Goal: Find specific page/section: Find specific page/section

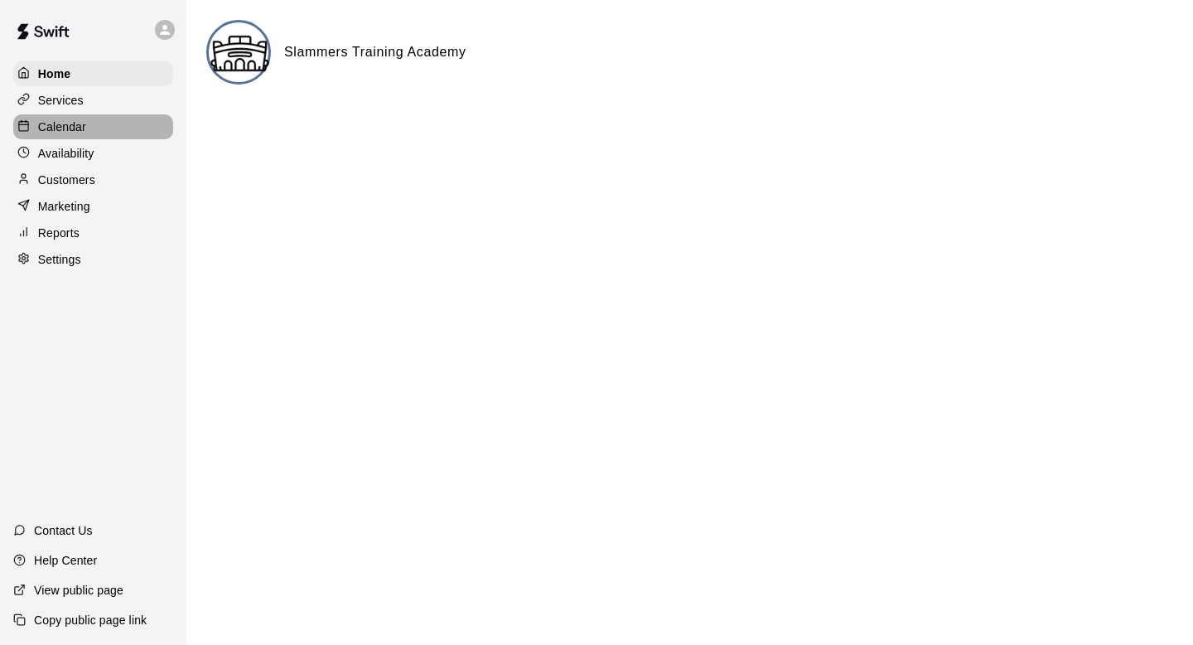
click at [56, 130] on p "Calendar" at bounding box center [62, 126] width 48 height 17
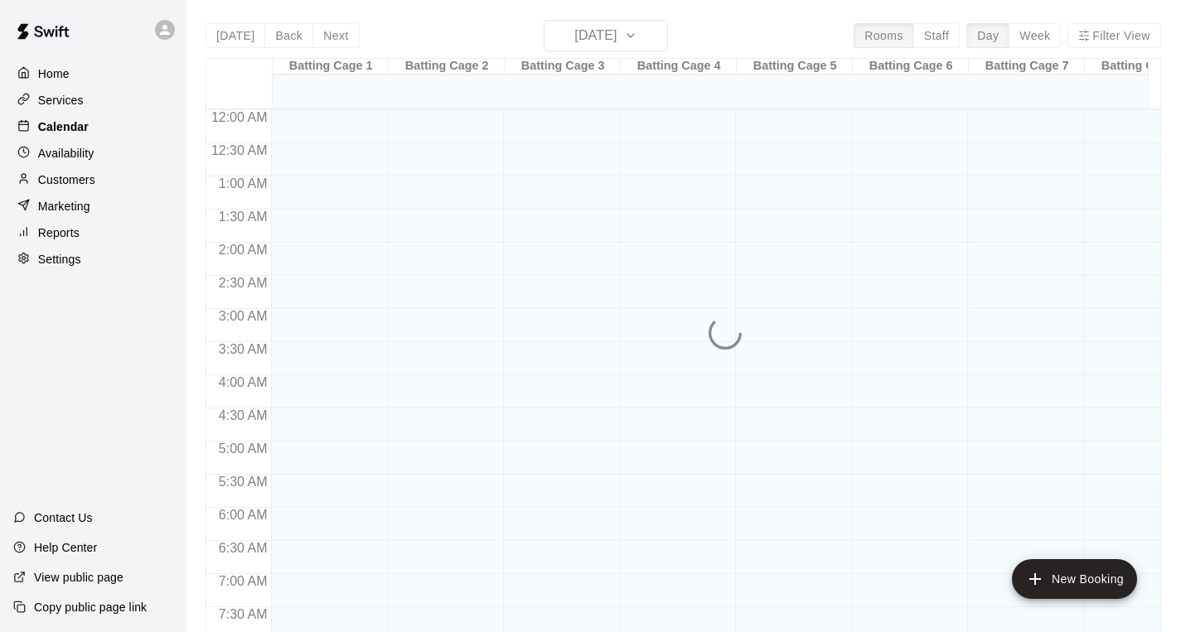
scroll to position [938, 0]
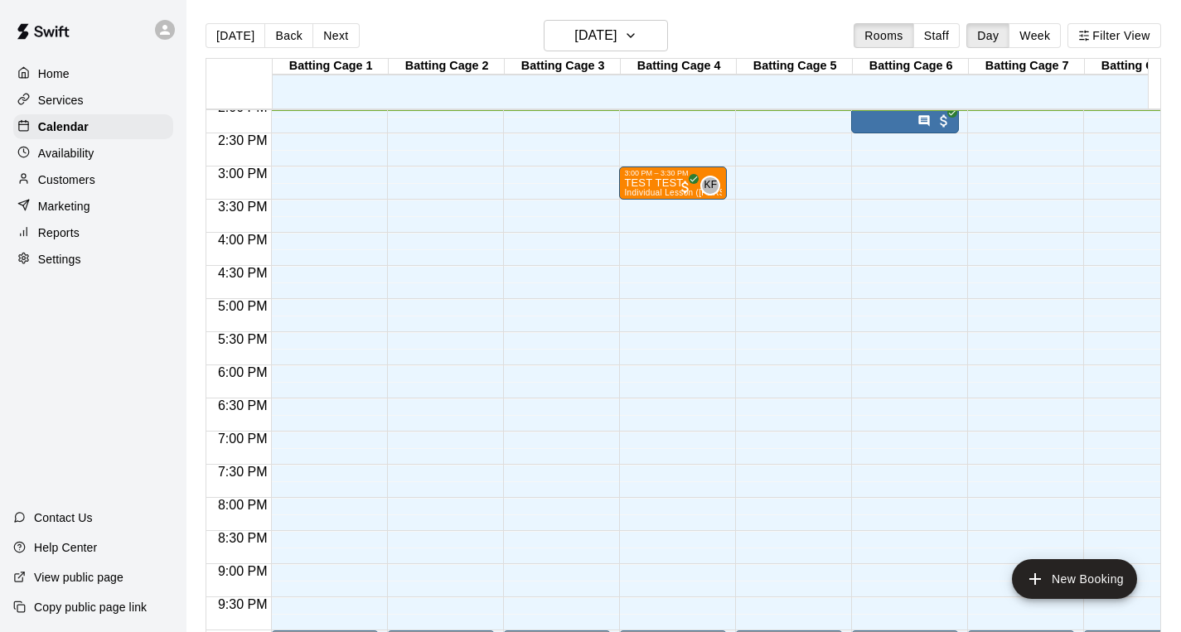
click at [109, 579] on p "View public page" at bounding box center [78, 577] width 89 height 17
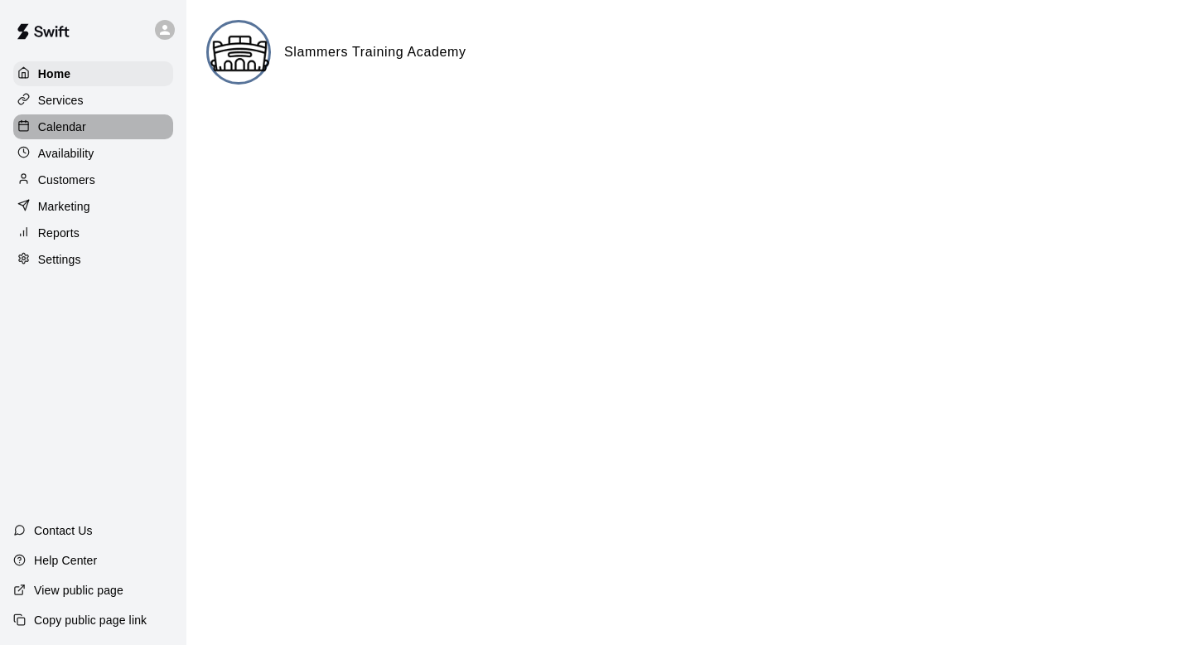
click at [70, 128] on p "Calendar" at bounding box center [62, 126] width 48 height 17
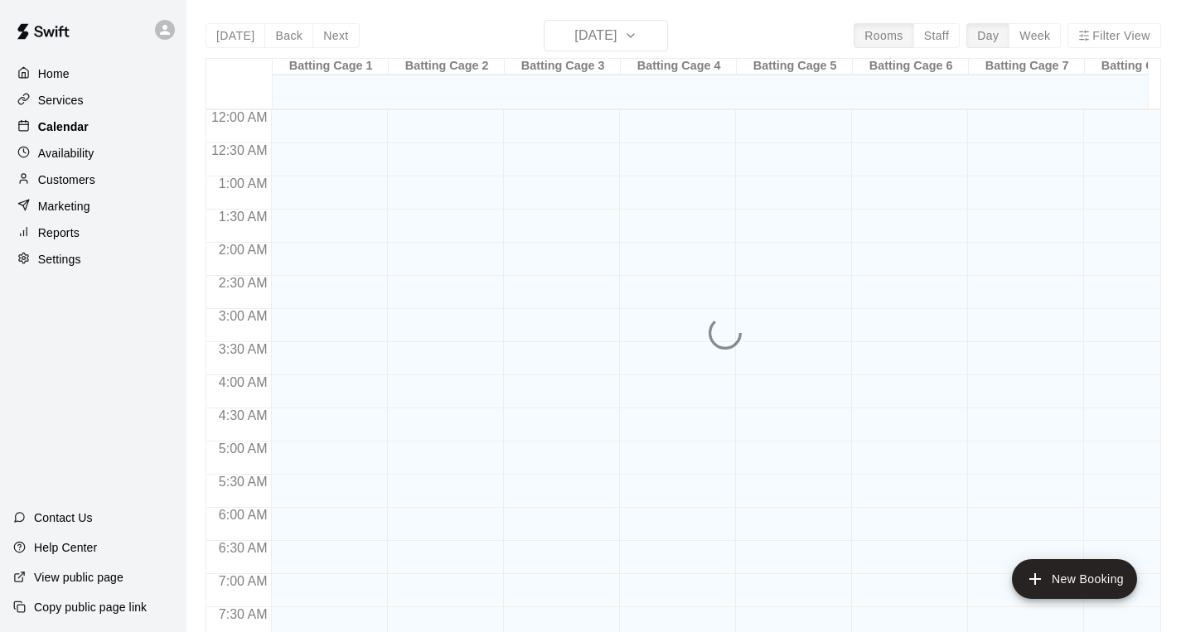
scroll to position [939, 0]
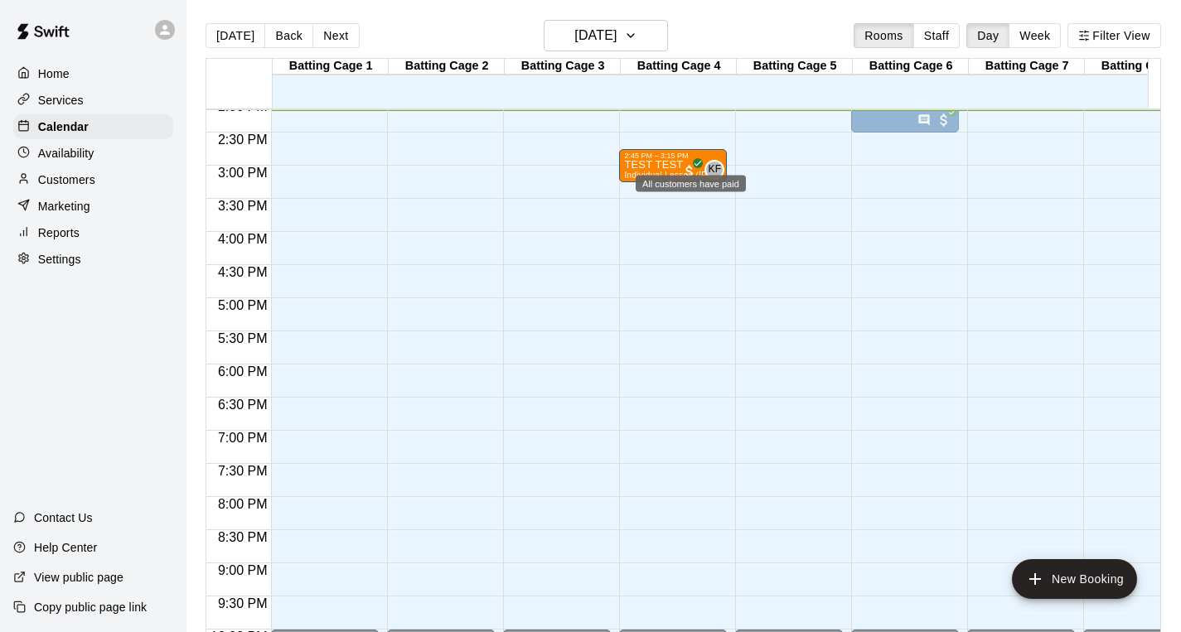
drag, startPoint x: 702, startPoint y: 219, endPoint x: 697, endPoint y: 179, distance: 40.1
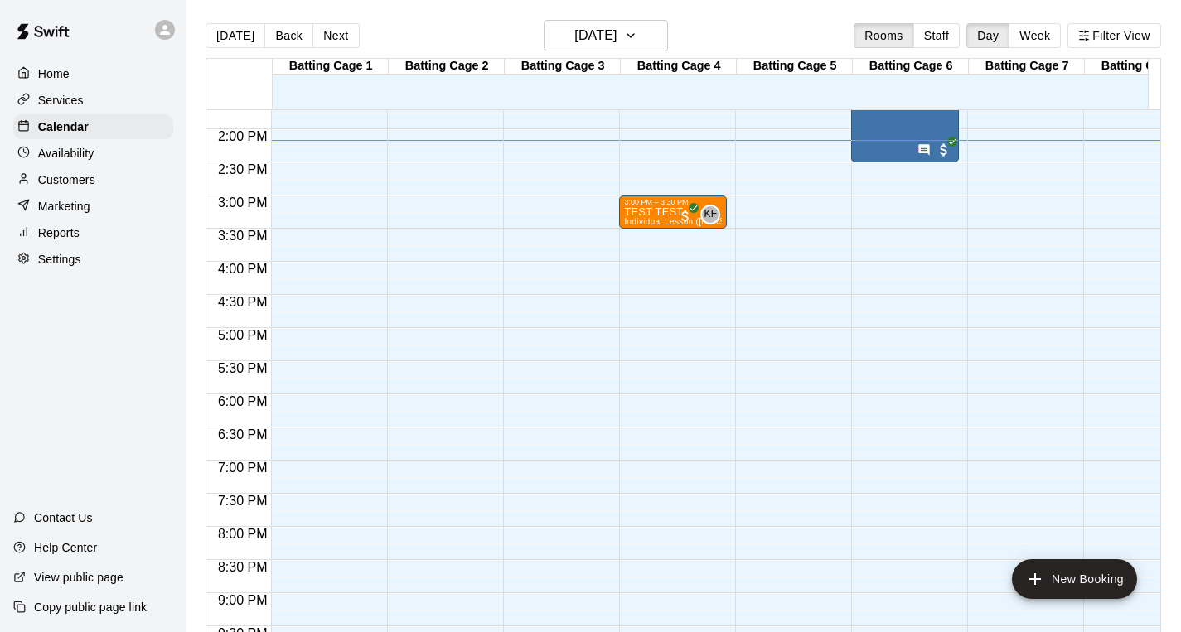
scroll to position [903, 0]
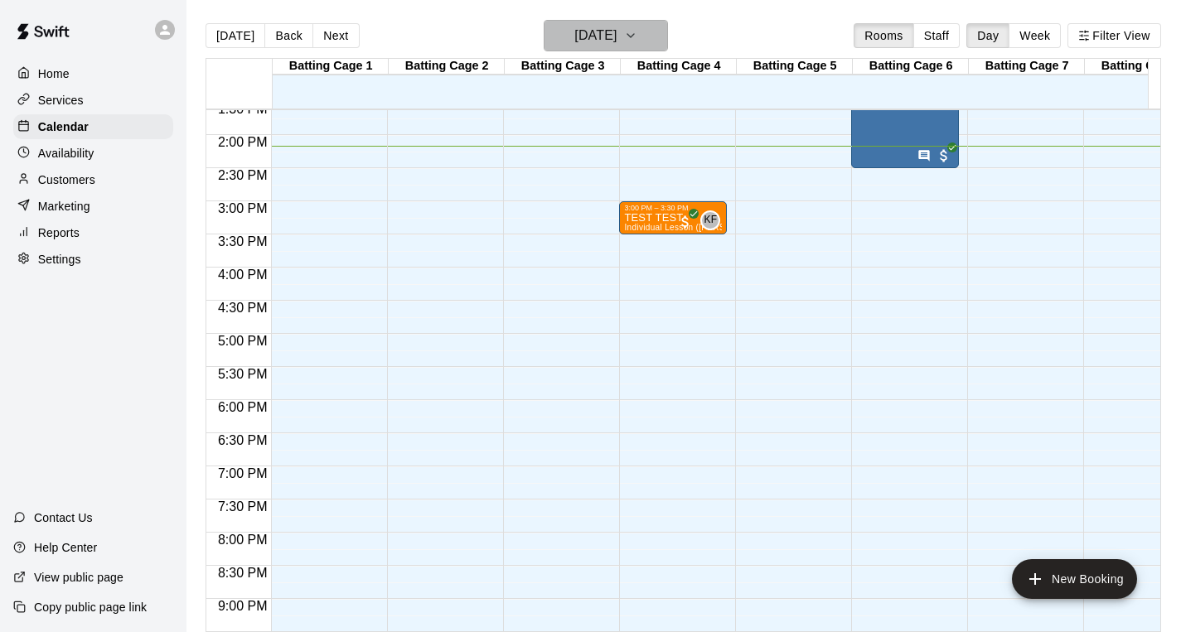
click at [637, 38] on icon "button" at bounding box center [630, 36] width 13 height 20
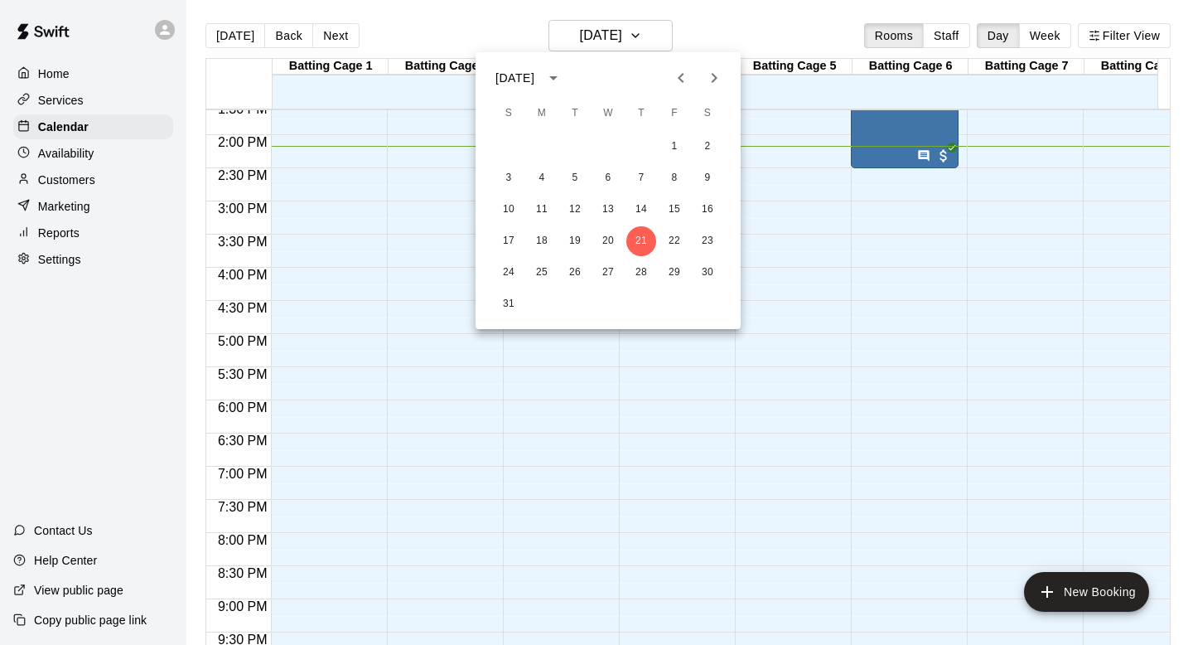
click at [458, 5] on div at bounding box center [596, 322] width 1193 height 645
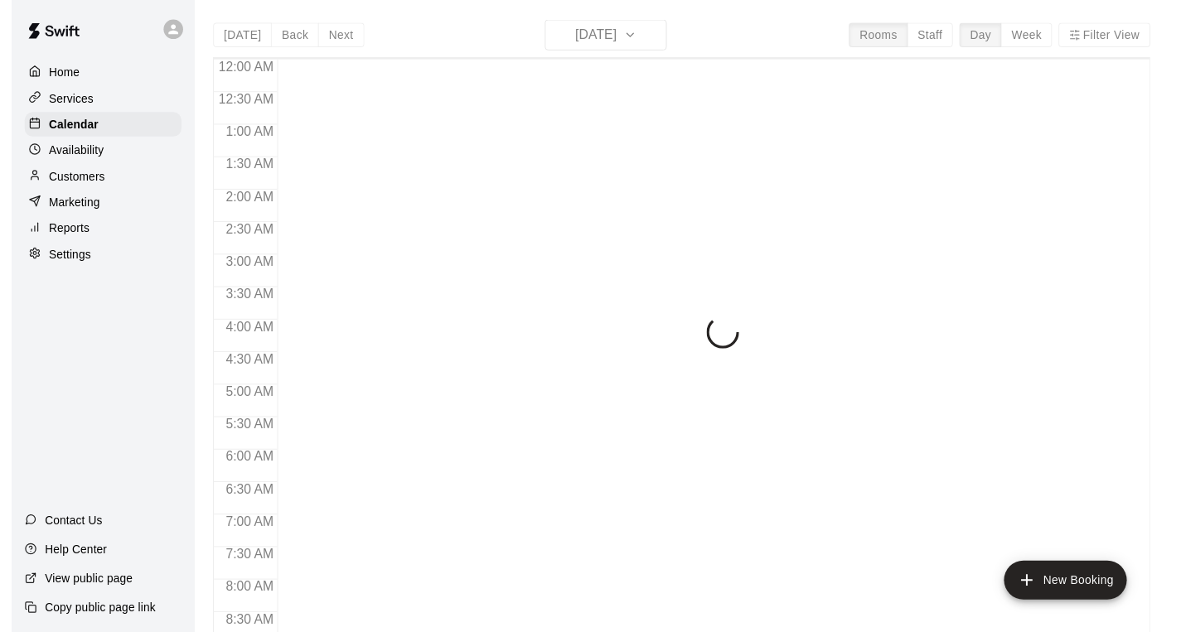
scroll to position [954, 0]
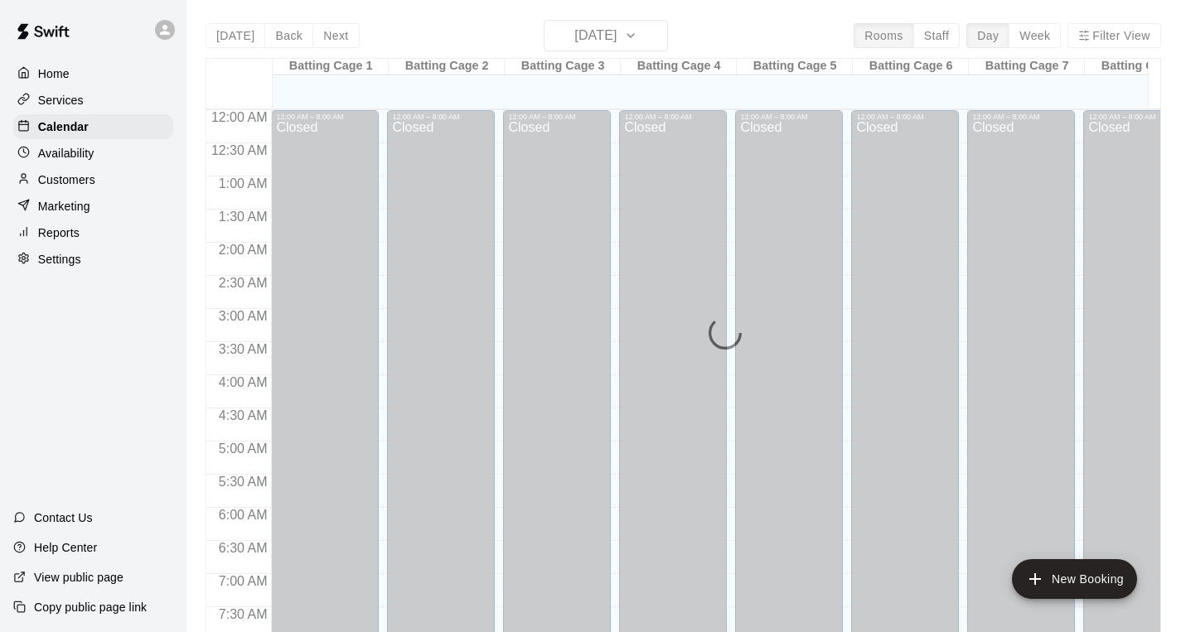
scroll to position [955, 0]
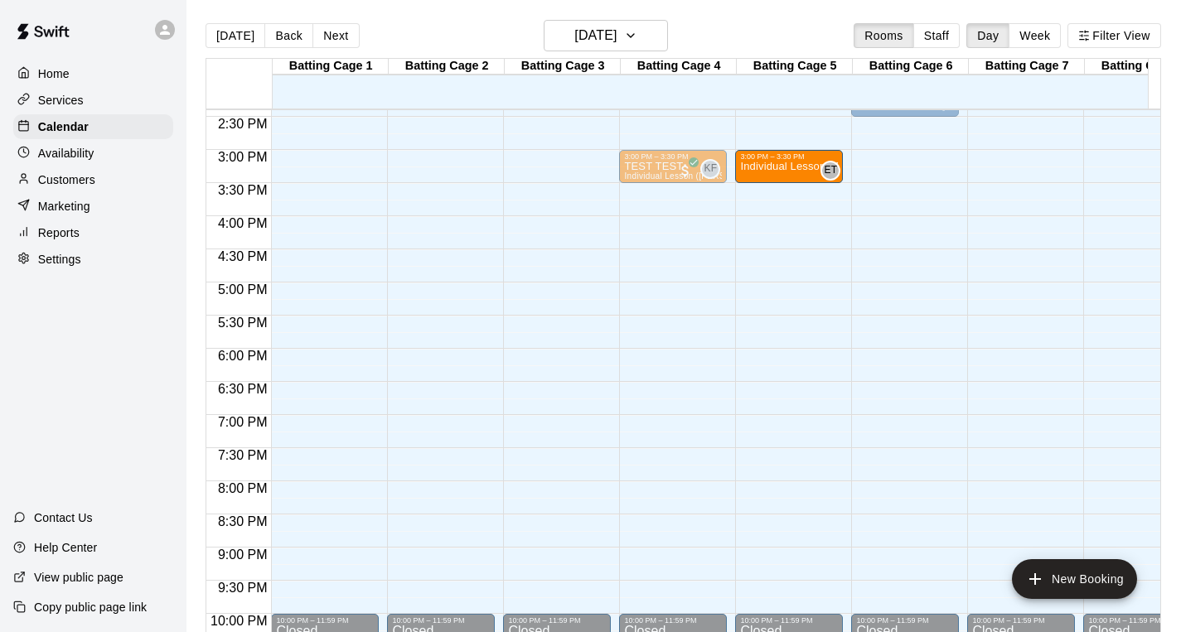
drag, startPoint x: 641, startPoint y: 206, endPoint x: 765, endPoint y: 174, distance: 128.2
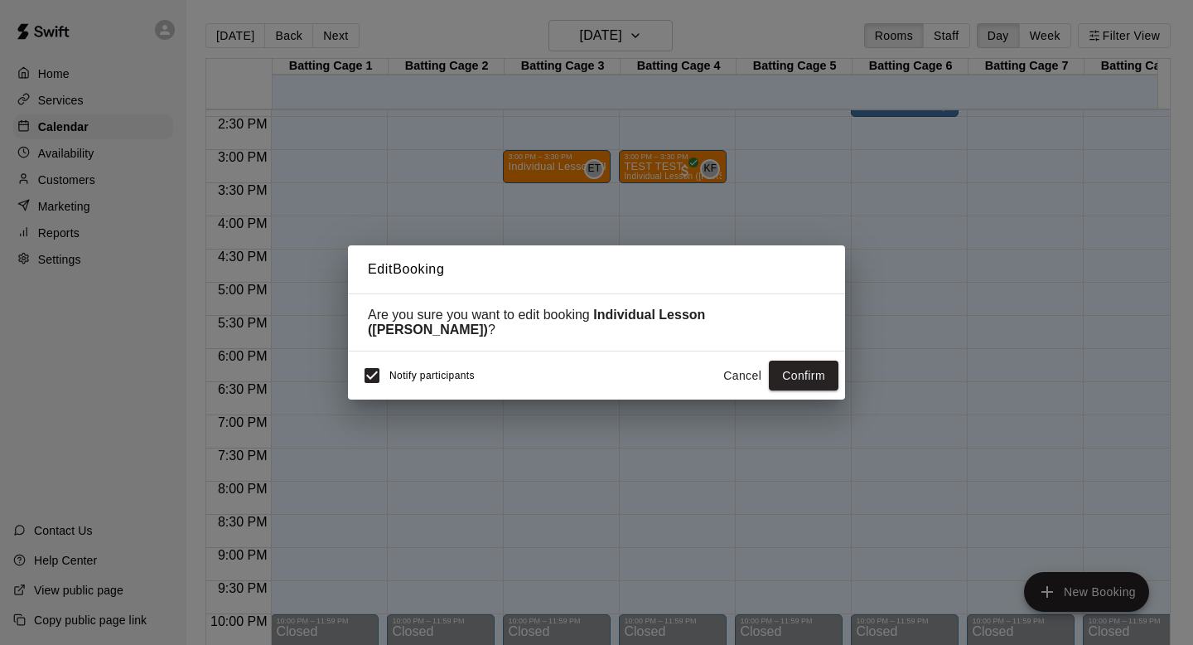
click at [810, 372] on button "Confirm" at bounding box center [804, 375] width 70 height 31
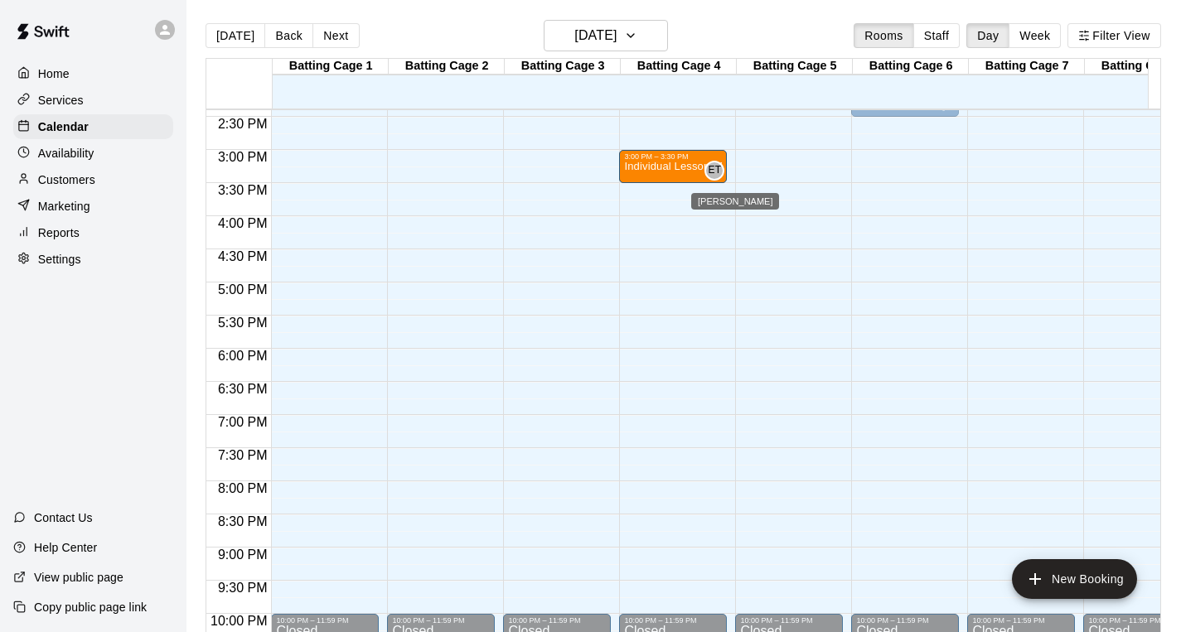
drag, startPoint x: 771, startPoint y: 162, endPoint x: 705, endPoint y: 169, distance: 66.6
drag, startPoint x: 758, startPoint y: 193, endPoint x: 702, endPoint y: 182, distance: 57.4
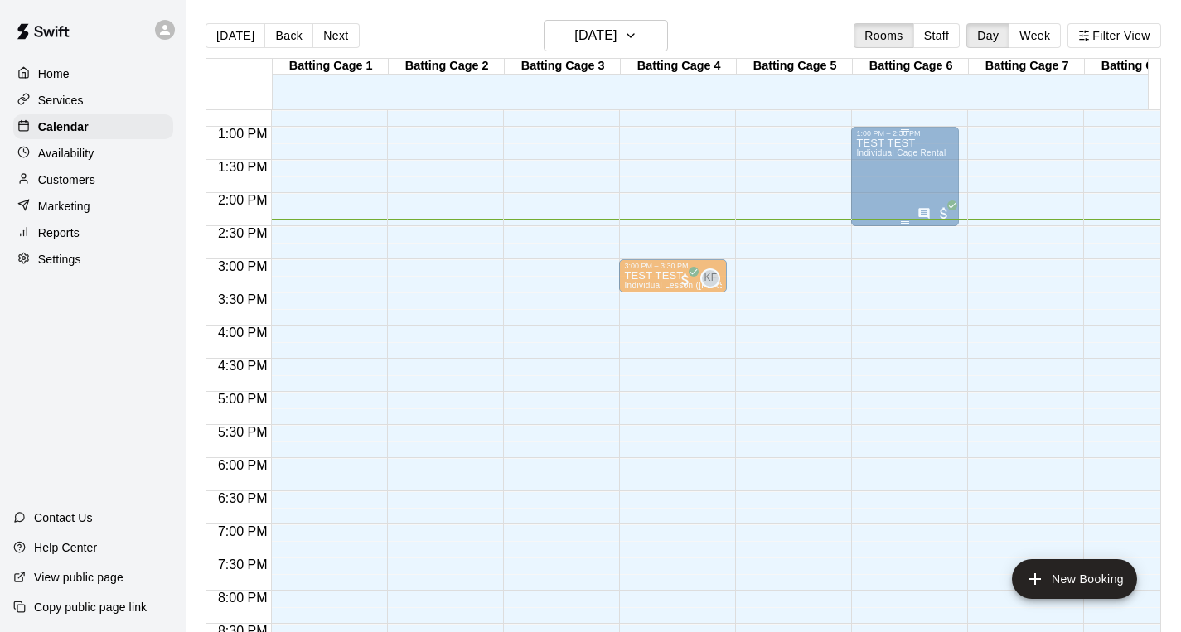
scroll to position [795, 0]
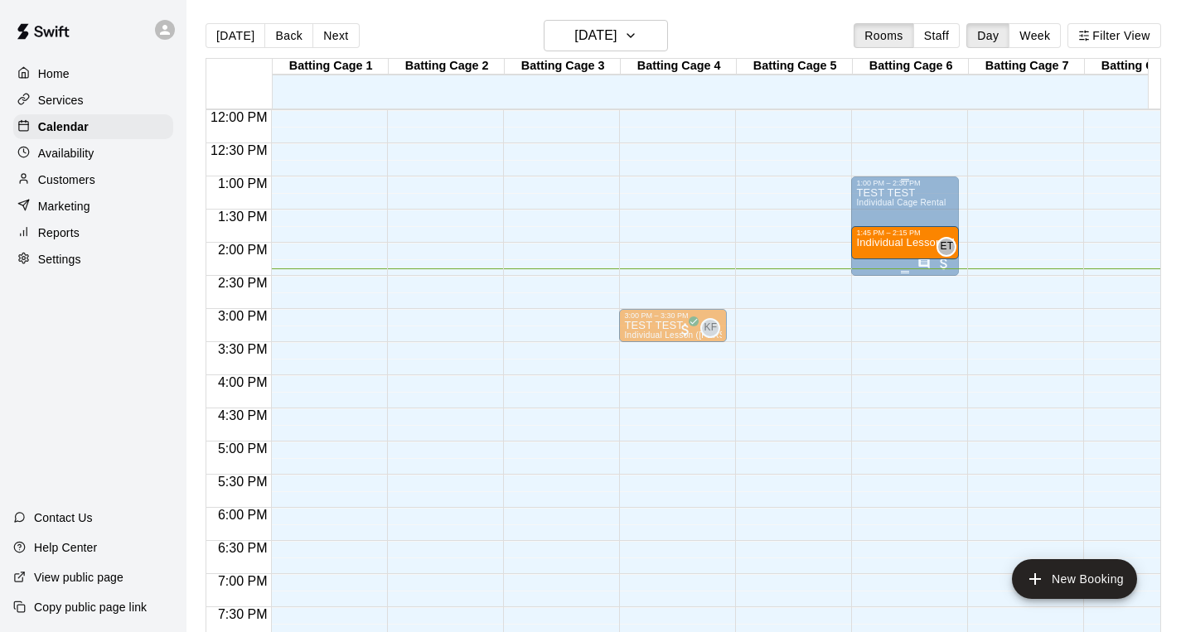
drag, startPoint x: 788, startPoint y: 171, endPoint x: 905, endPoint y: 261, distance: 147.7
